Goal: Information Seeking & Learning: Check status

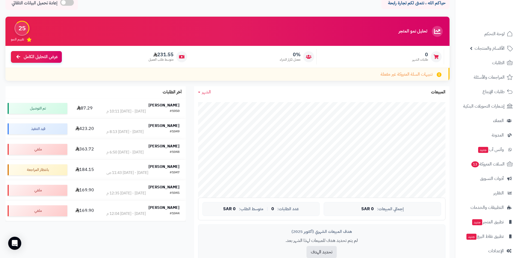
scroll to position [55, 0]
drag, startPoint x: 388, startPoint y: 31, endPoint x: 431, endPoint y: 32, distance: 42.8
click at [431, 32] on div "تحليل نمو المتجر المرحلة الأولى 25 تقييم النمو" at bounding box center [227, 31] width 444 height 29
drag, startPoint x: 264, startPoint y: 62, endPoint x: 305, endPoint y: 54, distance: 41.6
click at [305, 54] on div "0% معدل تكرار الشراء" at bounding box center [254, 56] width 125 height 15
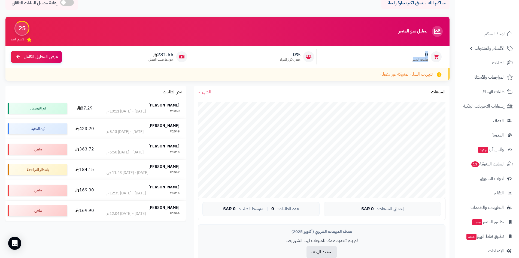
drag, startPoint x: 413, startPoint y: 61, endPoint x: 429, endPoint y: 54, distance: 16.7
click at [429, 54] on div "0 طلبات الشهر" at bounding box center [382, 56] width 125 height 15
click at [400, 61] on div "0 طلبات الشهر" at bounding box center [382, 56] width 125 height 15
drag, startPoint x: 397, startPoint y: 61, endPoint x: 427, endPoint y: 53, distance: 31.1
click at [427, 53] on div "0 طلبات الشهر" at bounding box center [382, 56] width 125 height 15
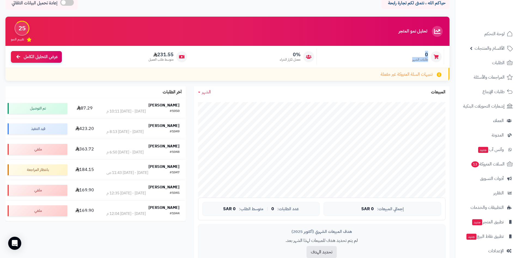
click at [380, 61] on div "0 طلبات الشهر" at bounding box center [382, 56] width 125 height 15
click at [423, 62] on span "طلبات الشهر" at bounding box center [420, 59] width 16 height 5
click at [416, 62] on div "0 طلبات الشهر" at bounding box center [382, 56] width 125 height 15
